Goal: Task Accomplishment & Management: Complete application form

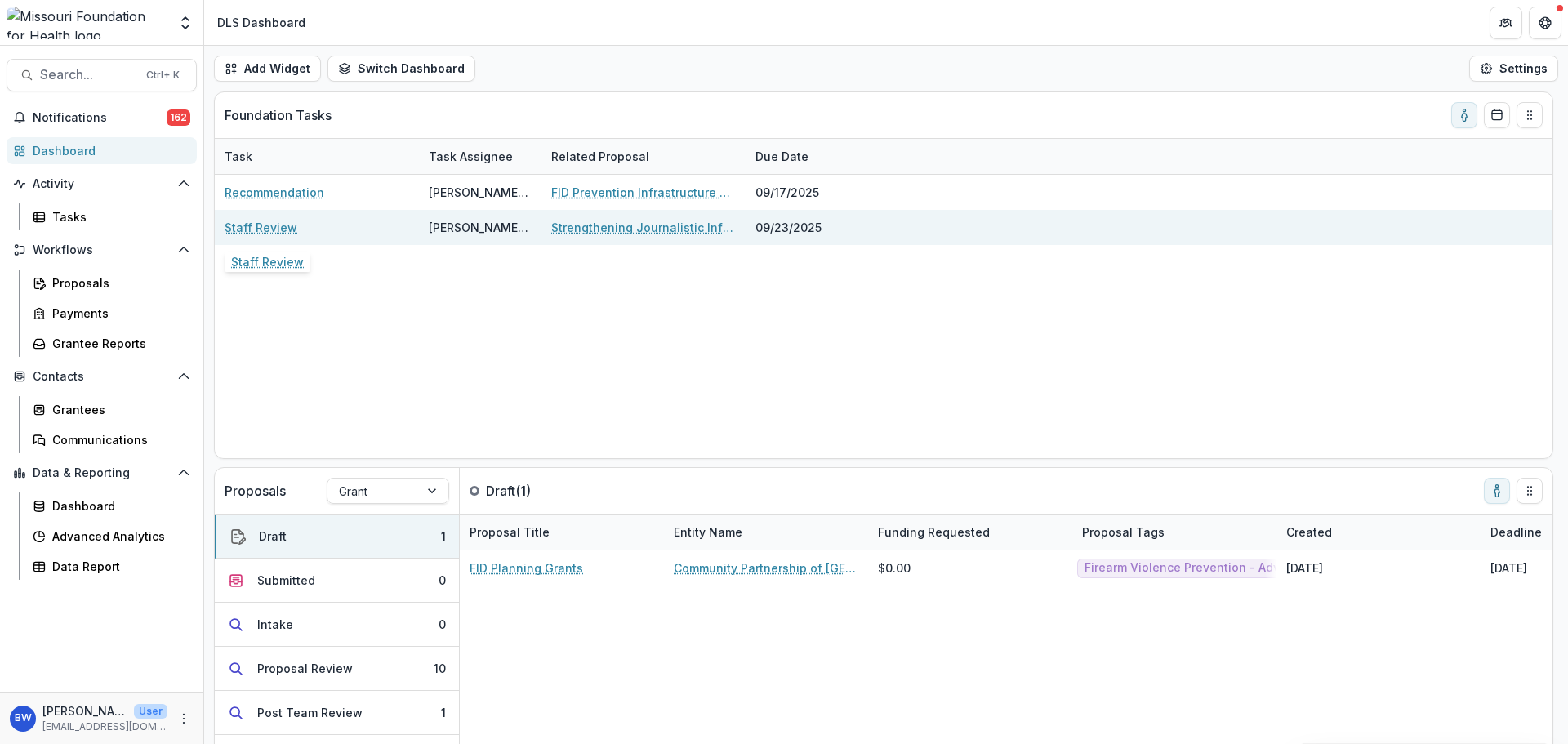
click at [269, 227] on link "Staff Review" at bounding box center [260, 227] width 73 height 17
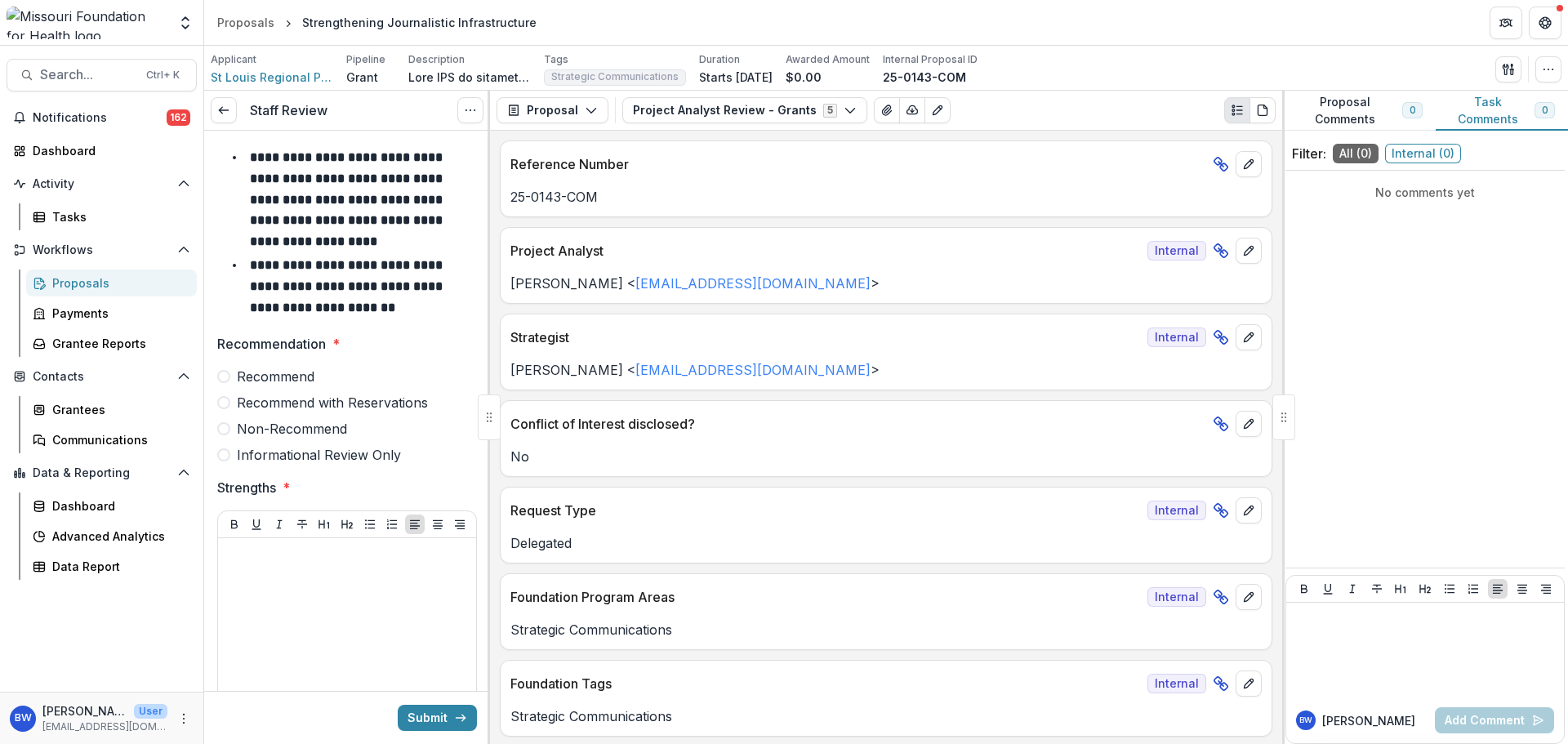
click at [302, 380] on span "Recommend" at bounding box center [276, 377] width 77 height 20
click at [288, 567] on div at bounding box center [347, 667] width 245 height 245
click at [300, 617] on div at bounding box center [347, 667] width 245 height 245
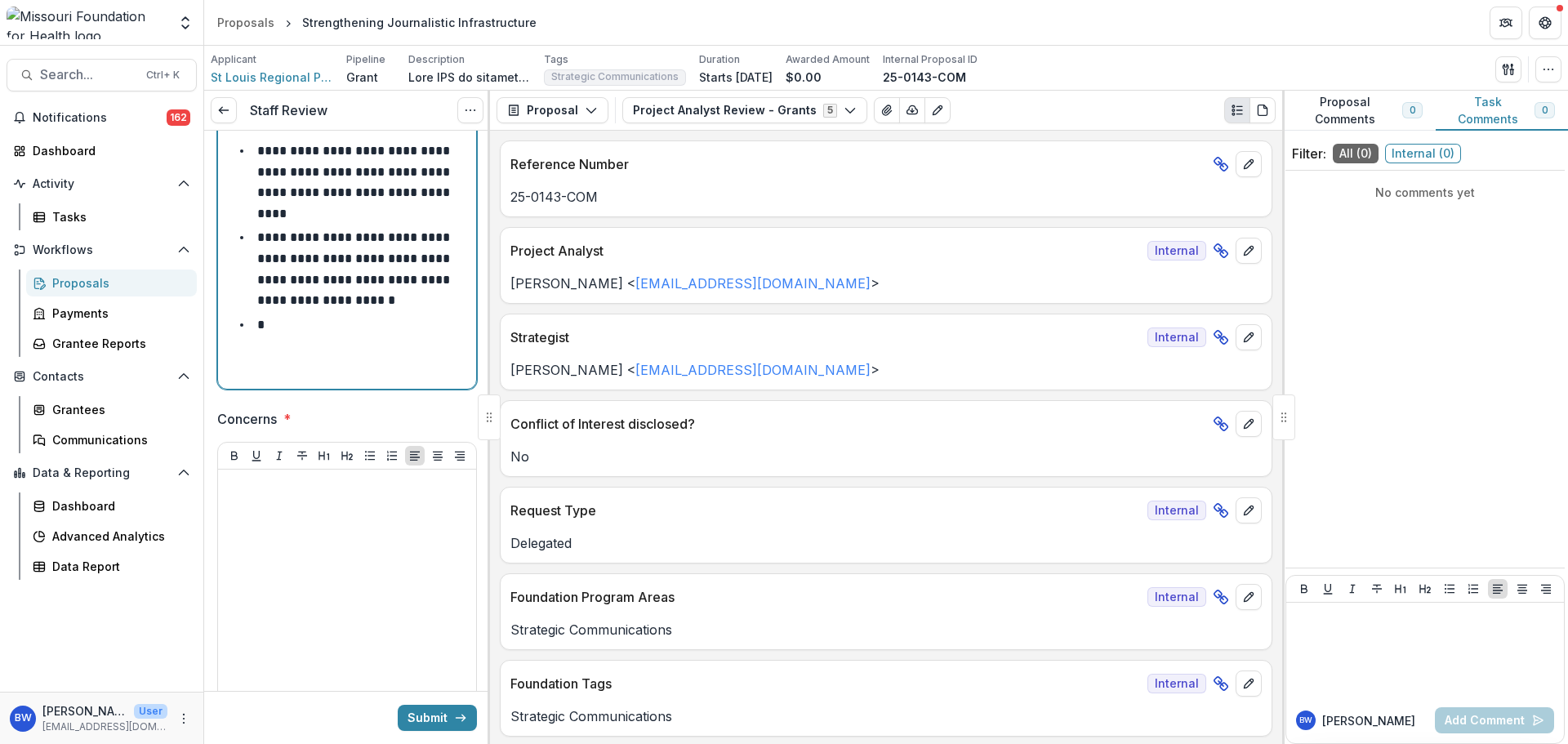
scroll to position [408, 0]
click at [370, 322] on li "**********" at bounding box center [357, 334] width 225 height 41
click at [397, 342] on div "**********" at bounding box center [347, 259] width 245 height 245
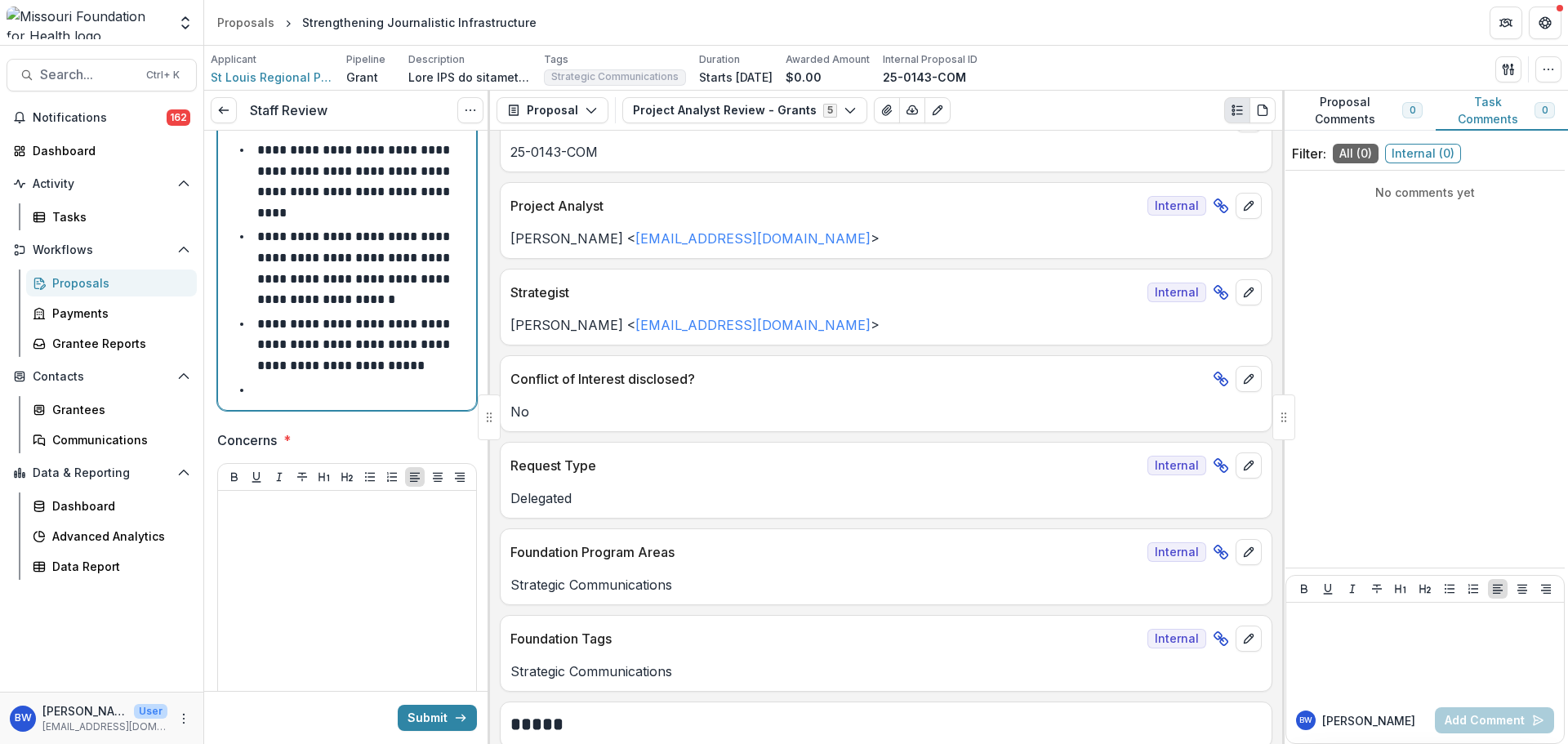
scroll to position [82, 0]
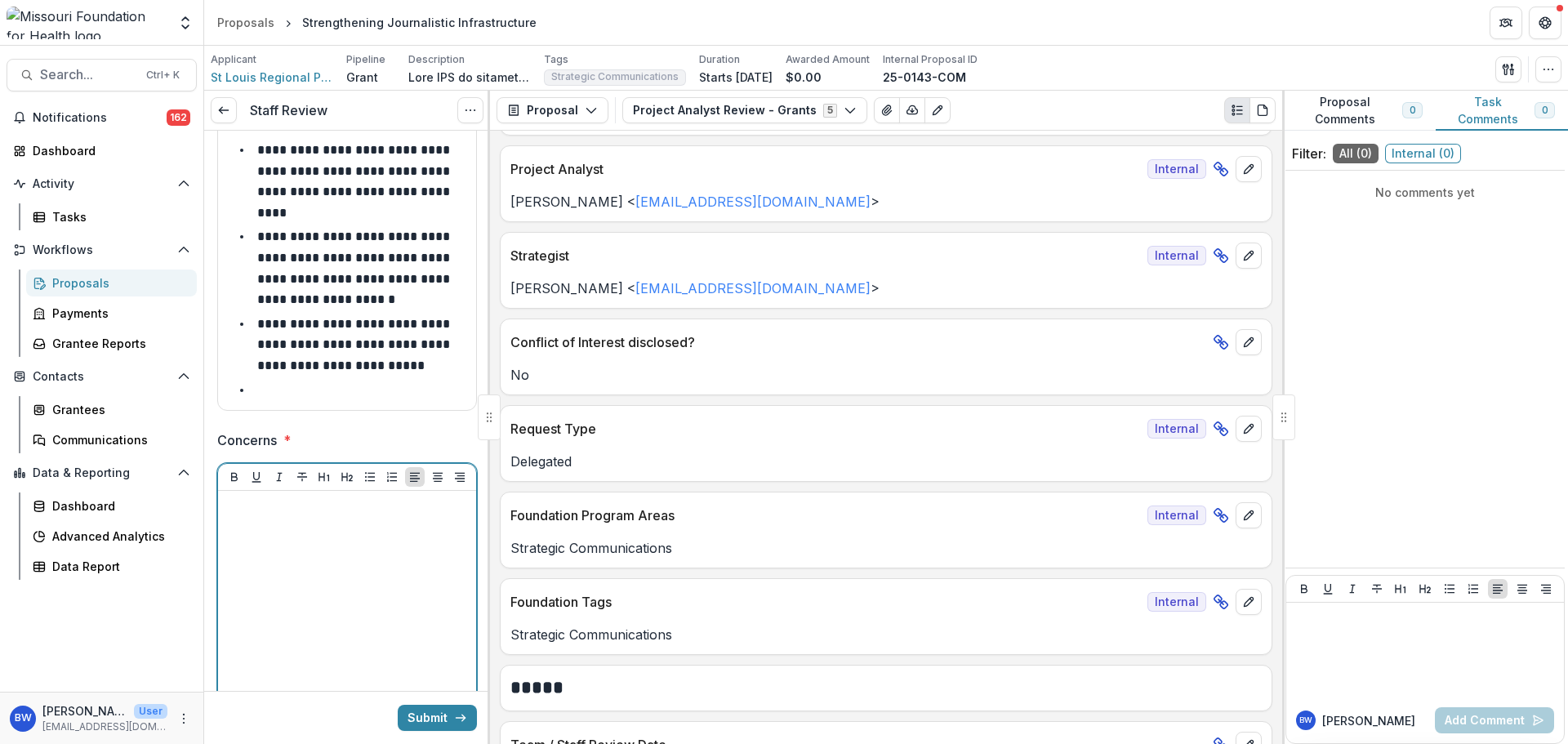
click at [313, 539] on div at bounding box center [347, 620] width 245 height 245
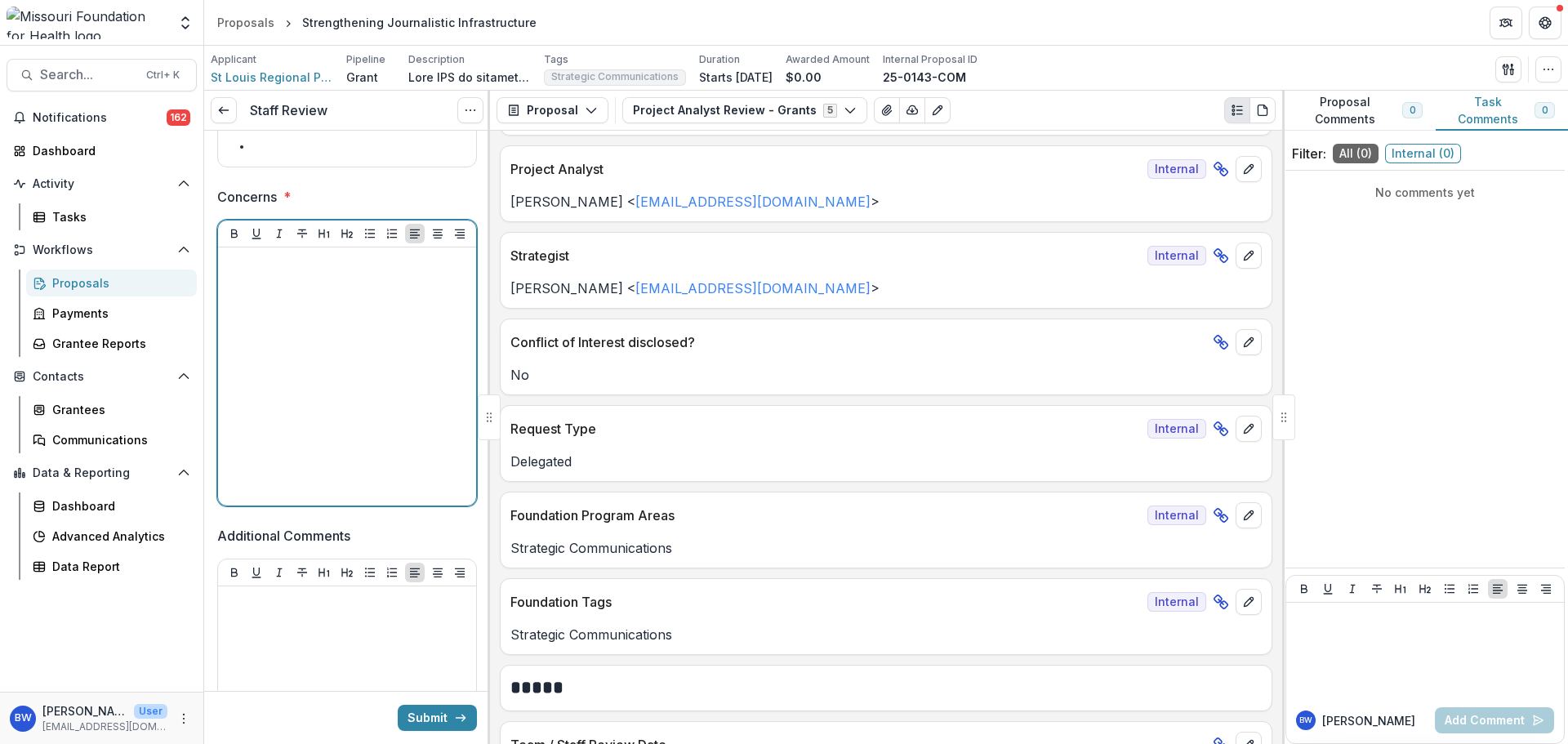
scroll to position [653, 0]
click at [310, 266] on p "**********" at bounding box center [355, 296] width 196 height 75
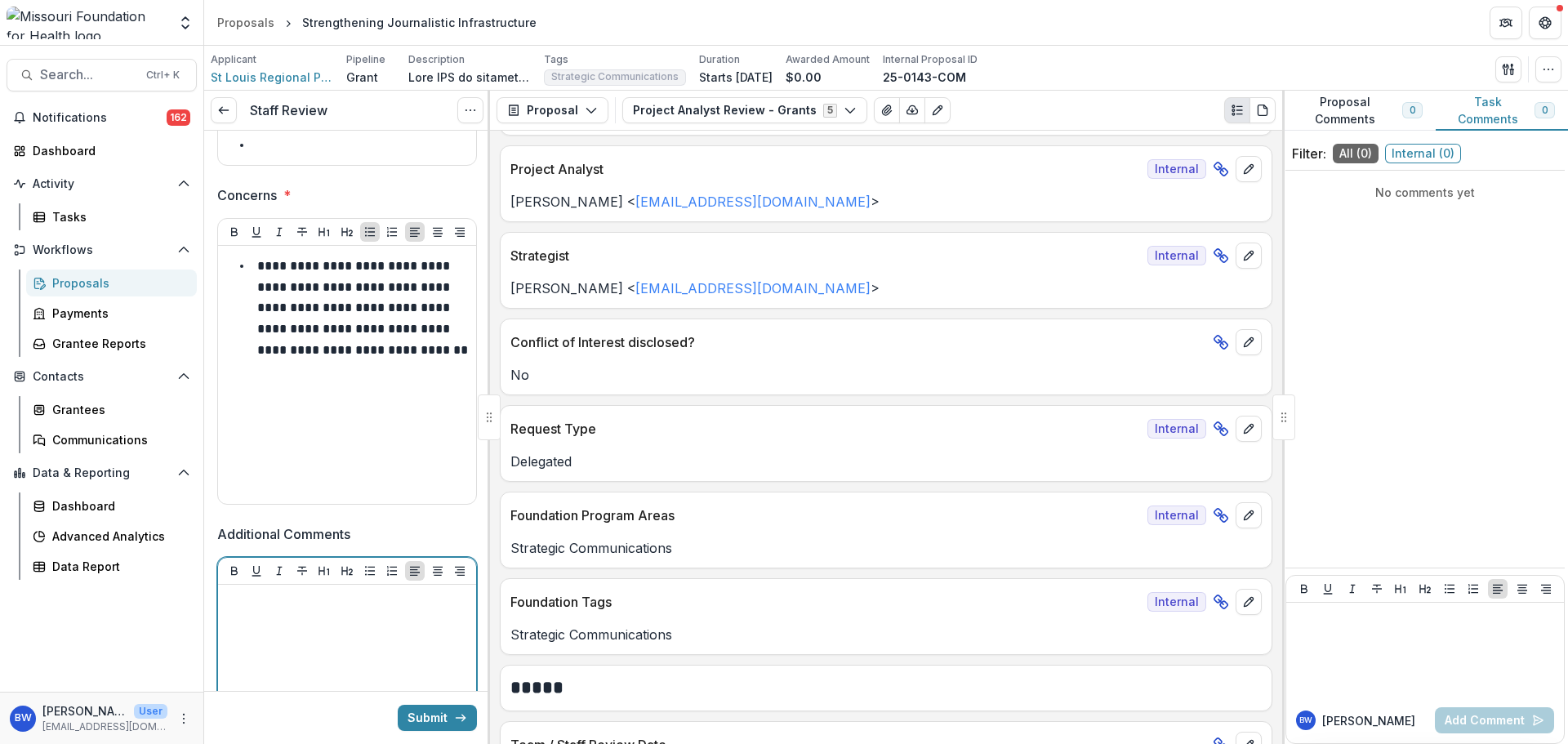
click at [352, 637] on div at bounding box center [347, 713] width 245 height 245
click at [438, 631] on div at bounding box center [347, 713] width 245 height 245
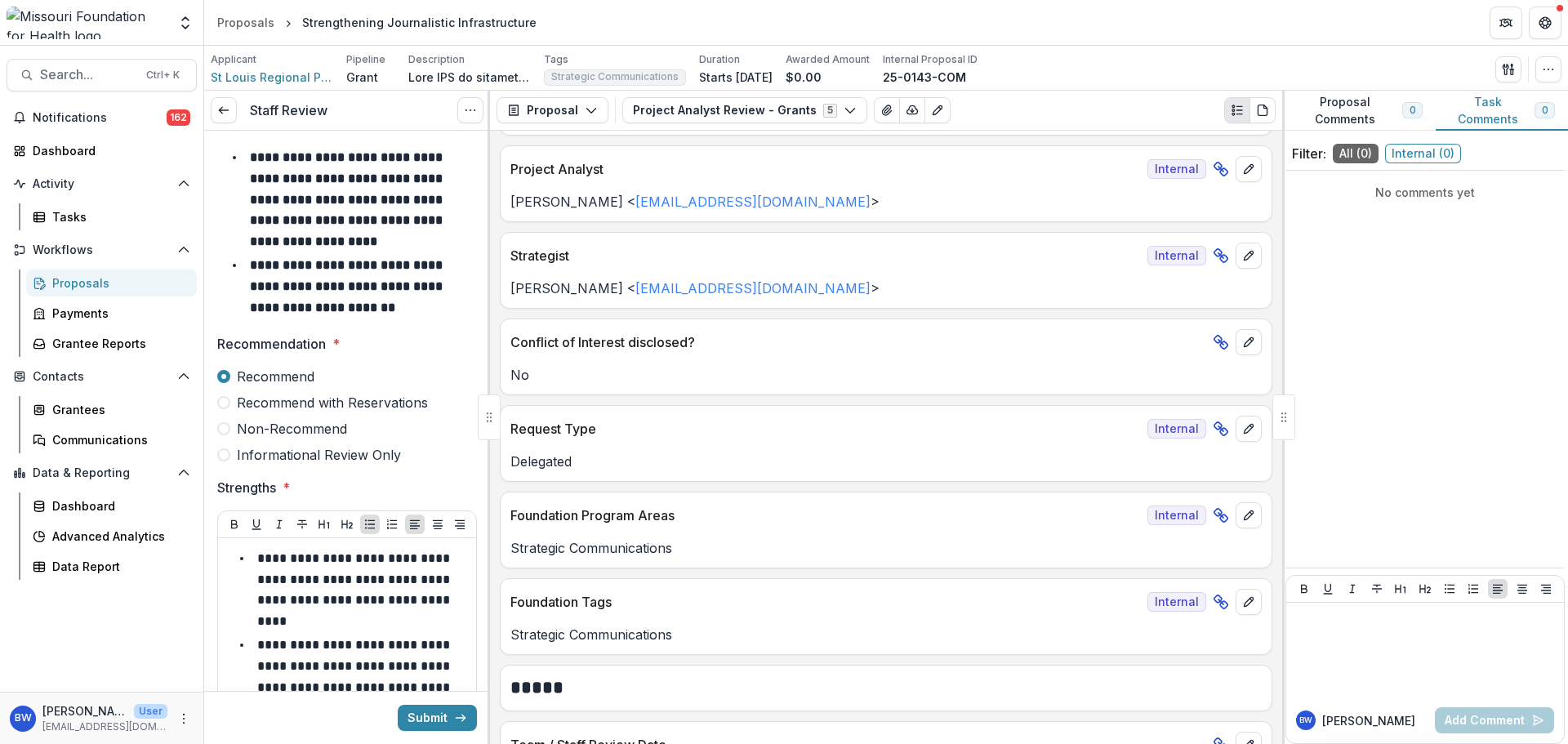
scroll to position [843, 0]
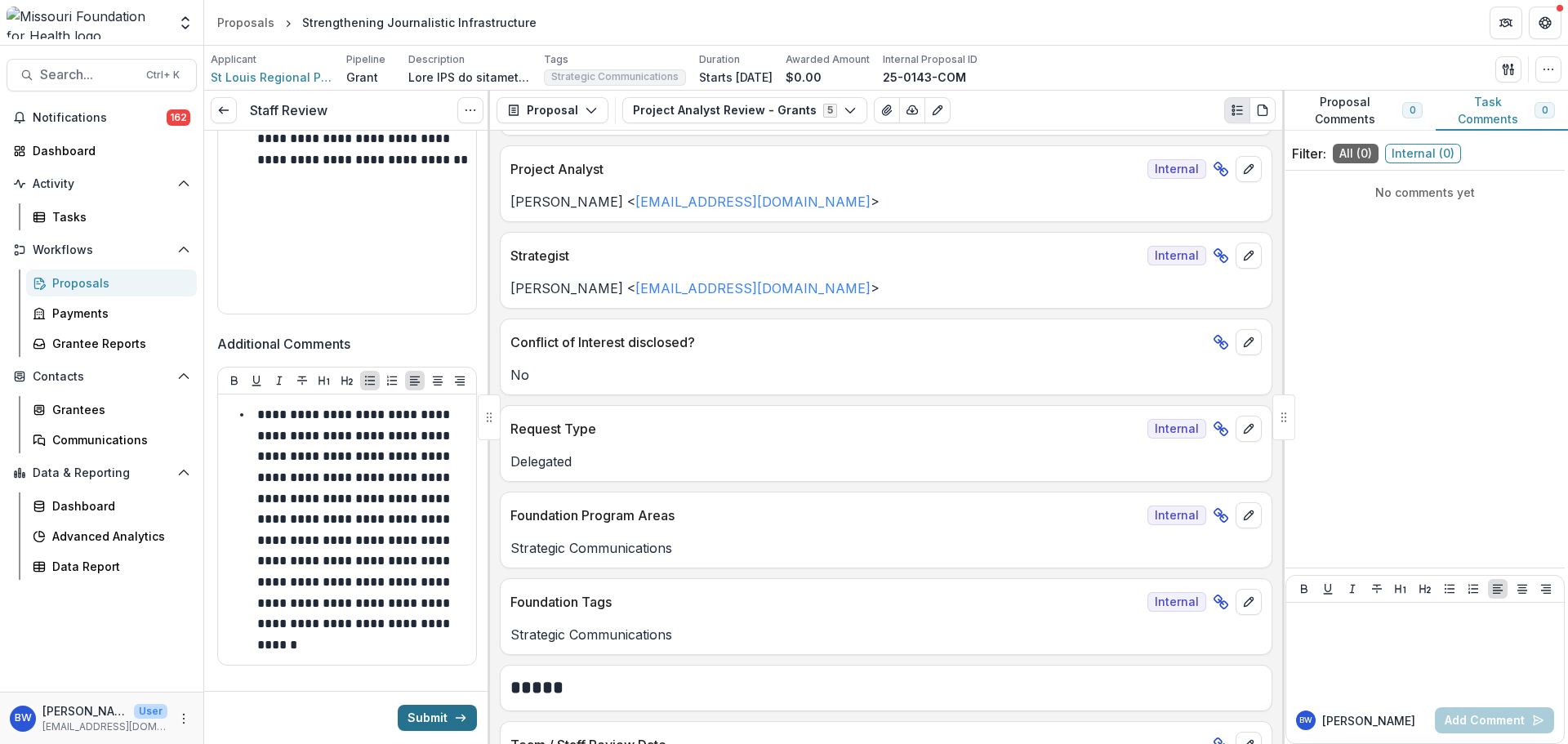
click at [414, 716] on button "Submit" at bounding box center [437, 717] width 79 height 26
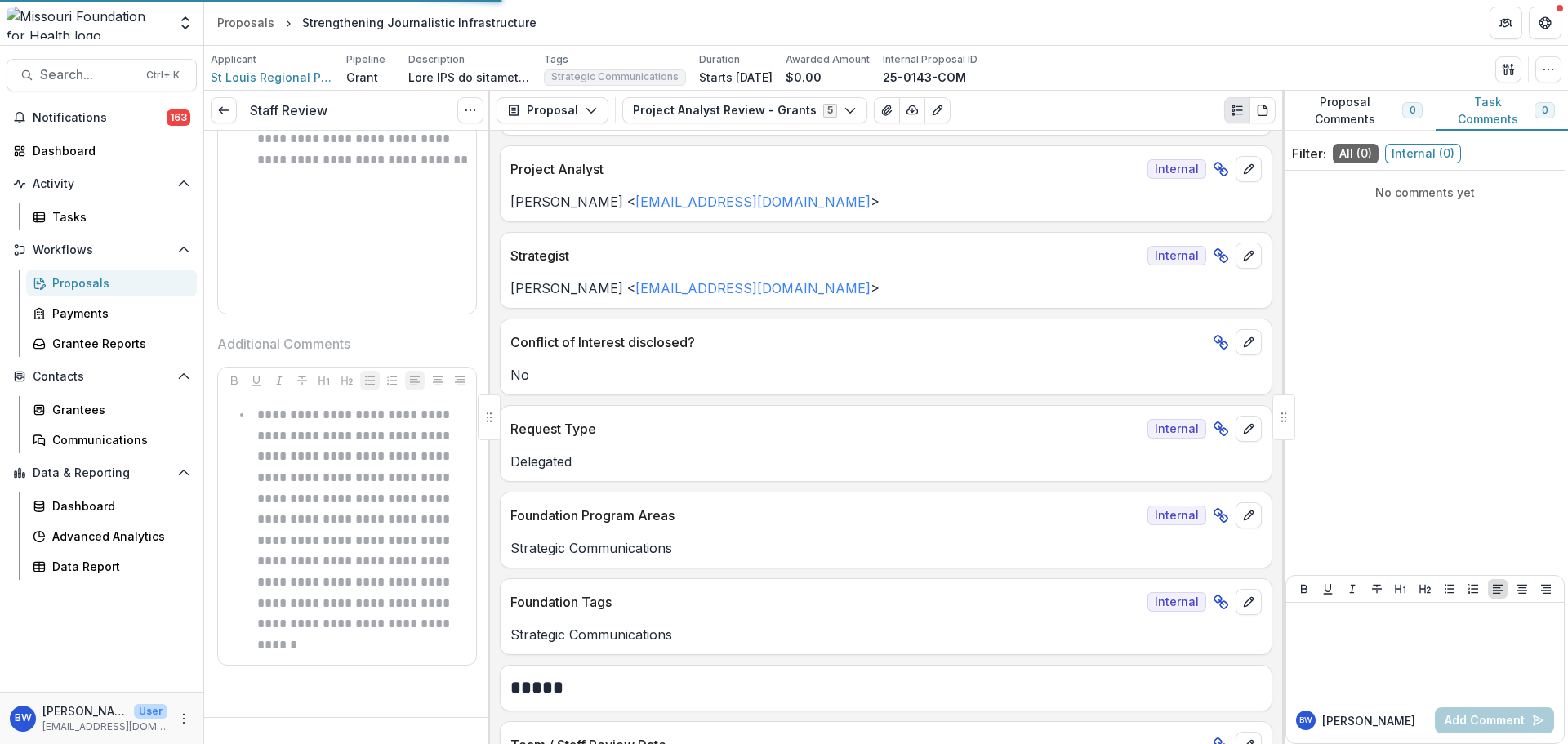
scroll to position [817, 0]
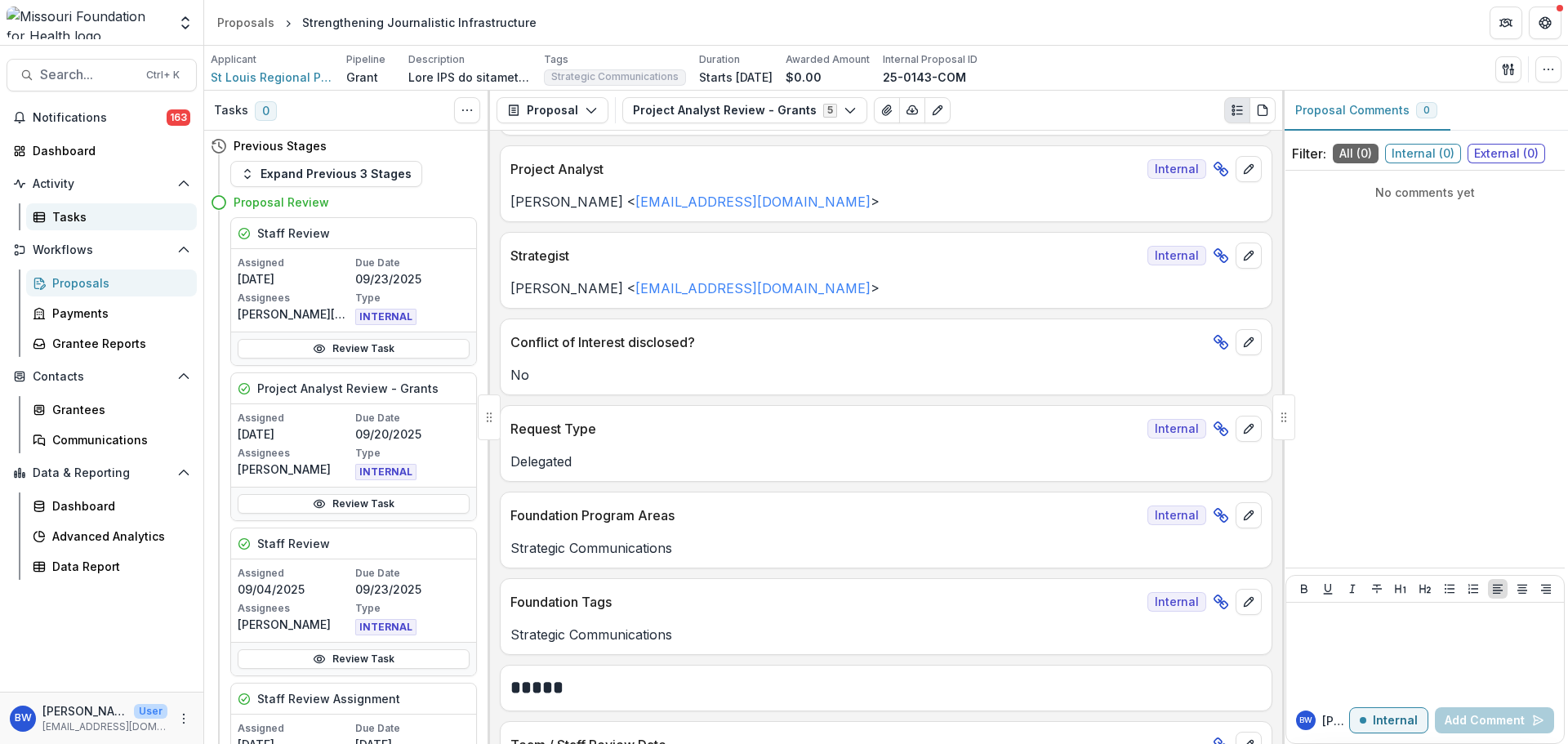
click at [85, 222] on div "Tasks" at bounding box center [118, 216] width 132 height 17
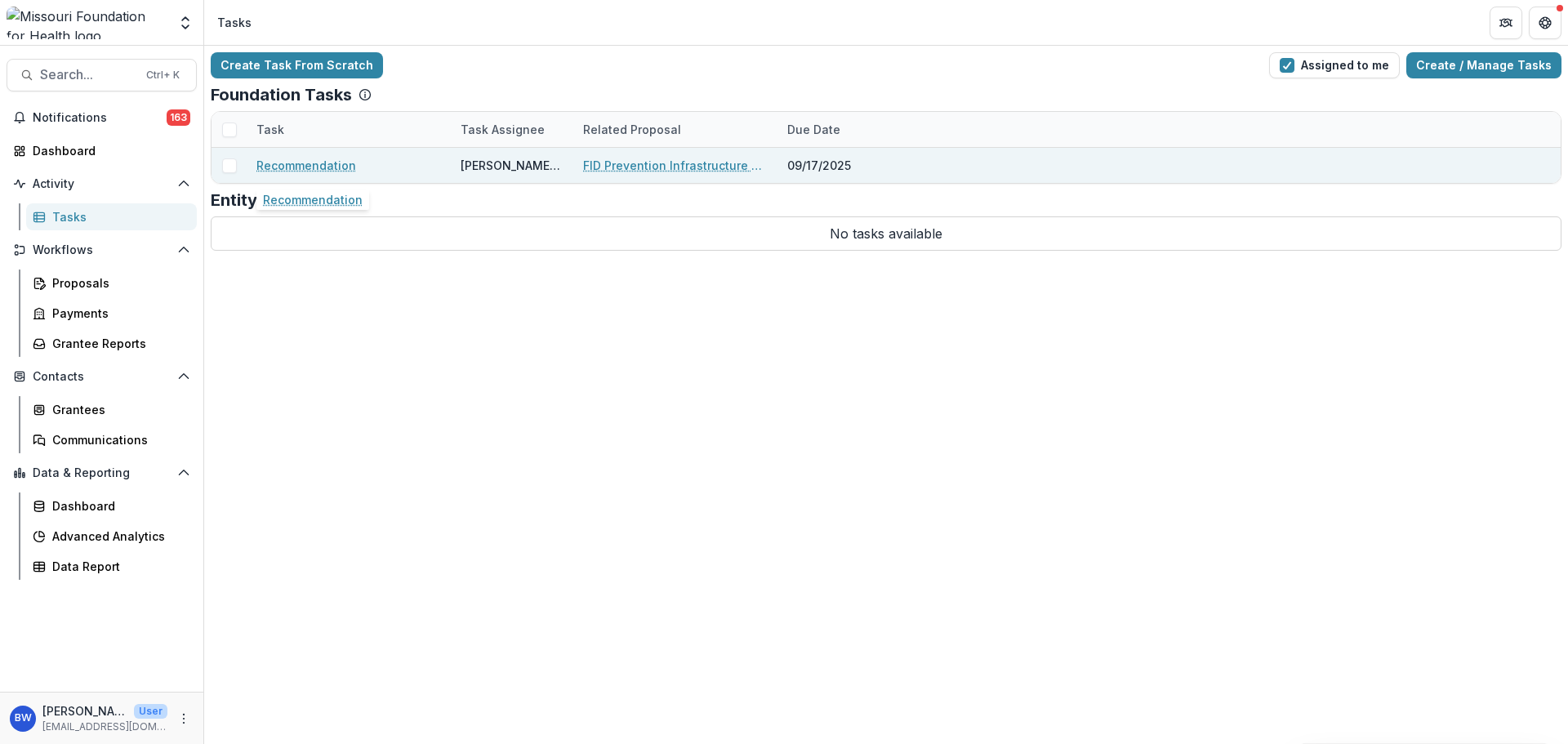
click at [300, 165] on link "Recommendation" at bounding box center [306, 165] width 100 height 17
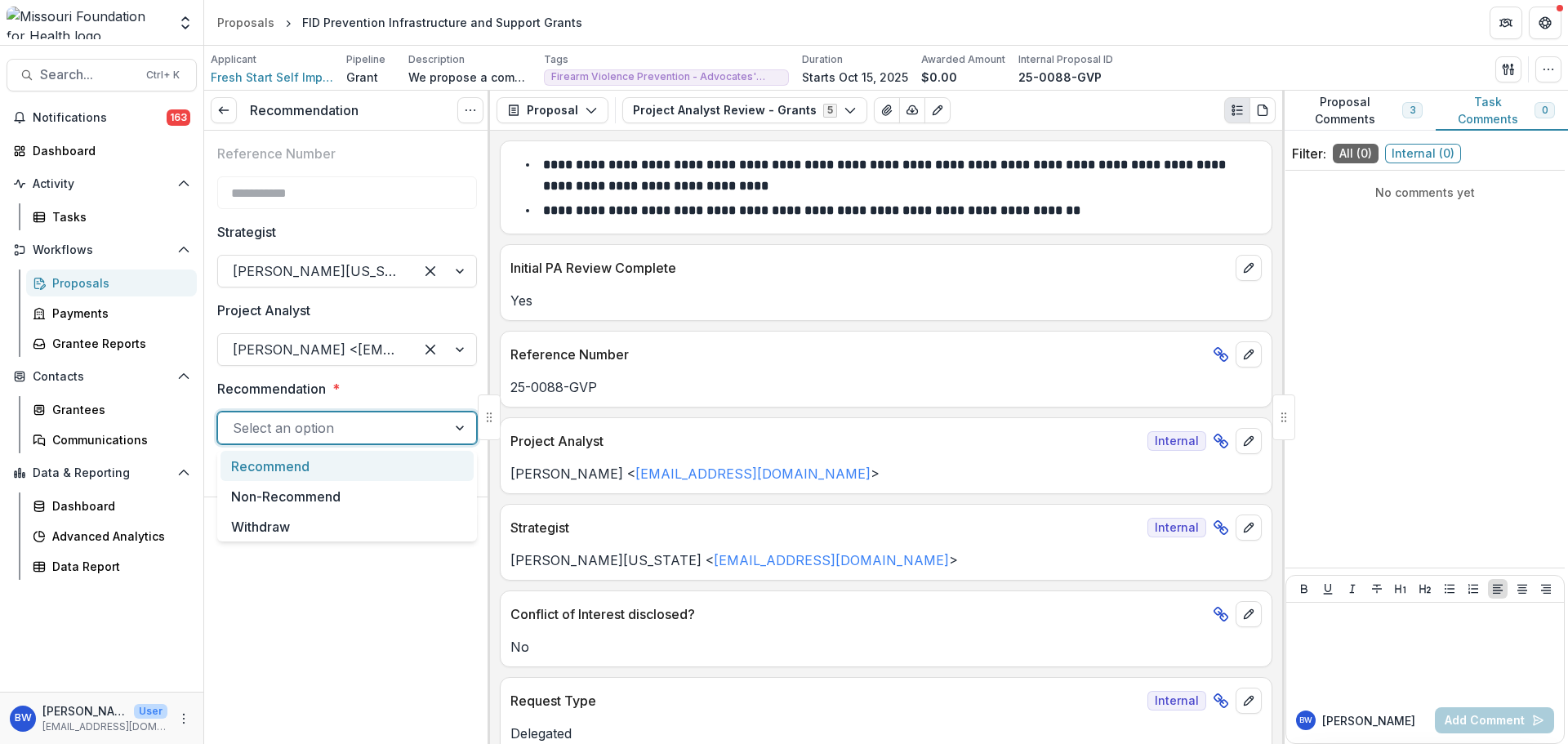
click at [388, 418] on div at bounding box center [332, 427] width 199 height 23
click at [340, 463] on div "Recommend" at bounding box center [347, 466] width 253 height 31
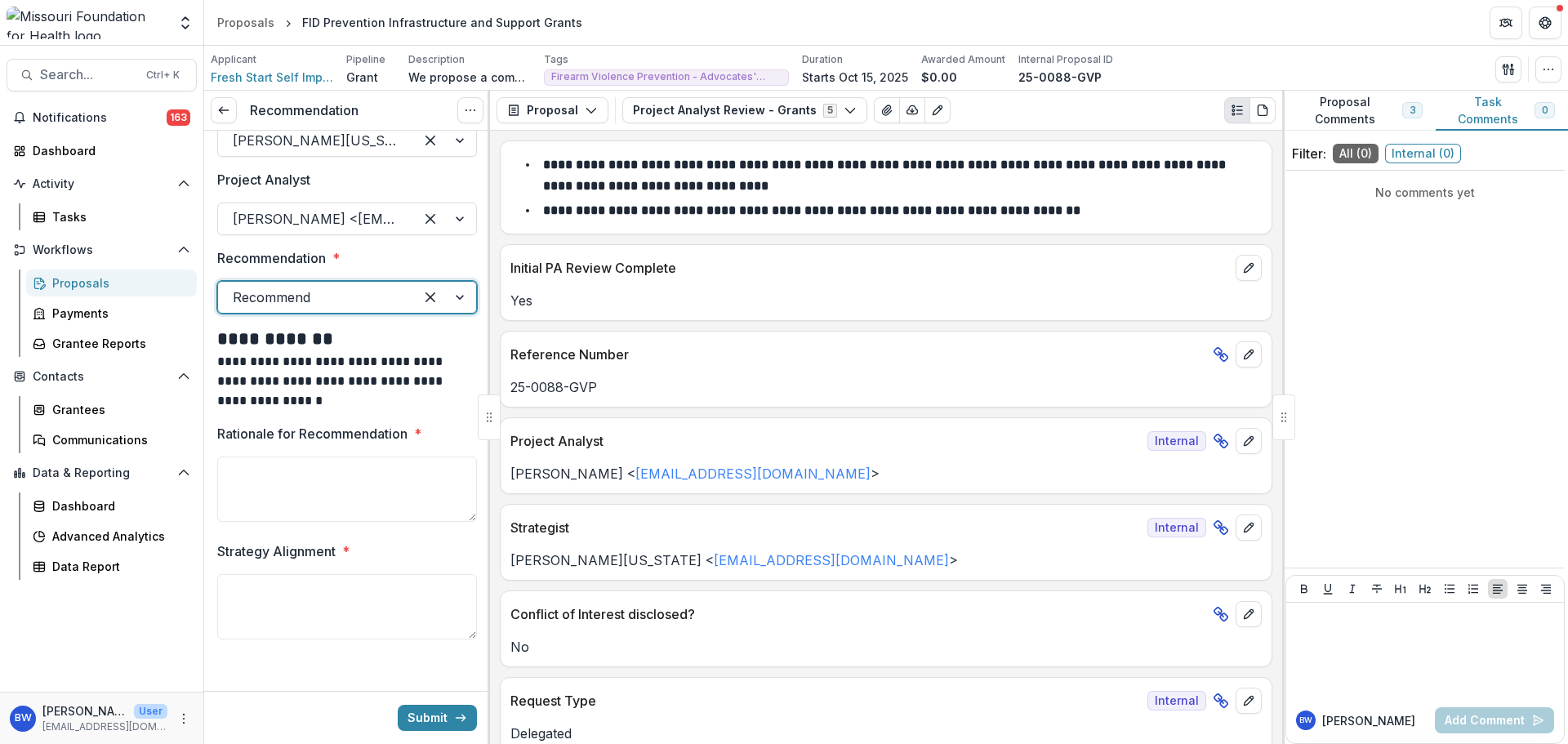
scroll to position [138, 0]
